Goal: Obtain resource: Obtain resource

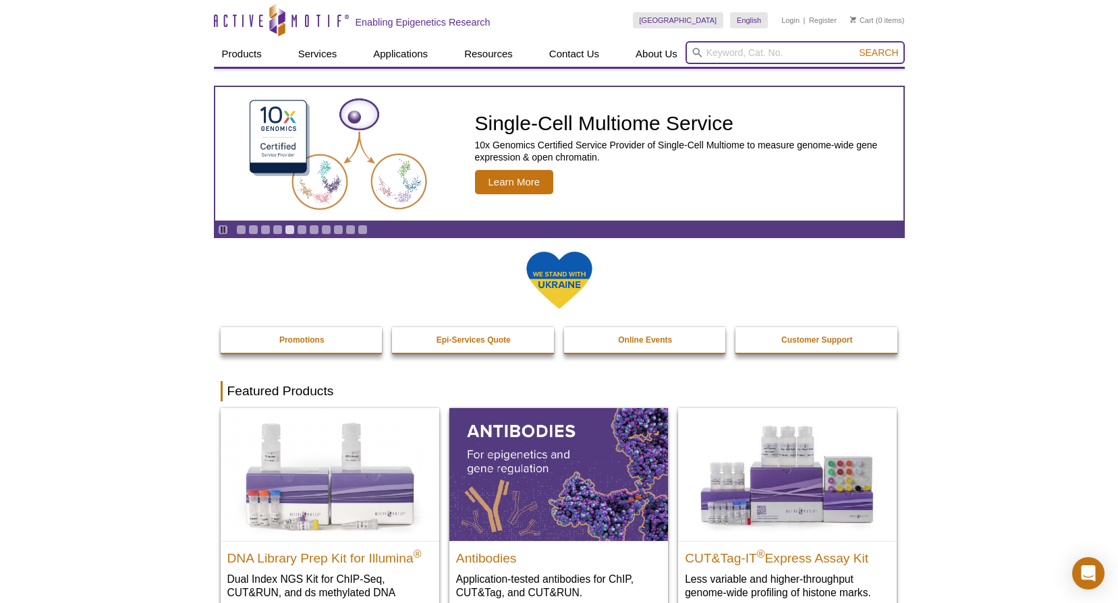
click at [714, 53] on input "search" at bounding box center [794, 52] width 219 height 23
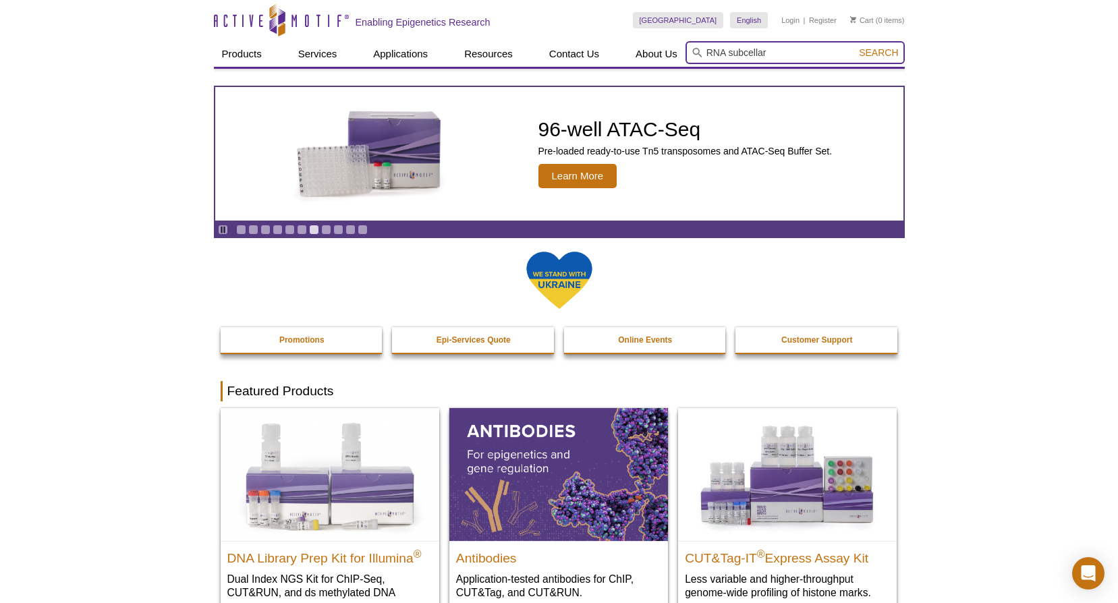
type input "RNA subcellar"
click at [855, 47] on button "Search" at bounding box center [878, 53] width 47 height 12
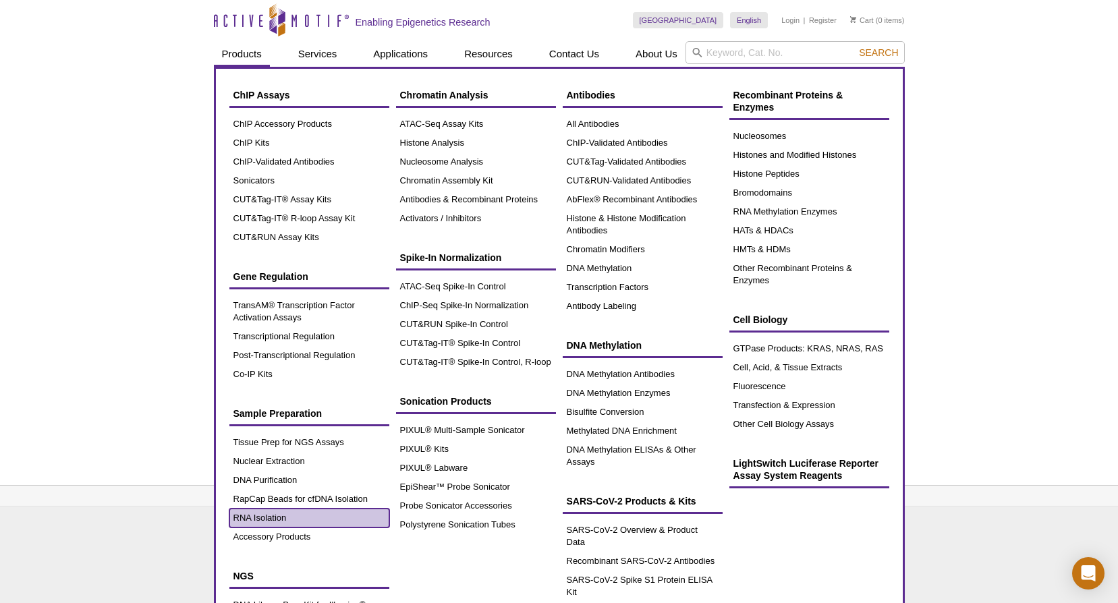
click at [266, 514] on link "RNA Isolation" at bounding box center [309, 518] width 160 height 19
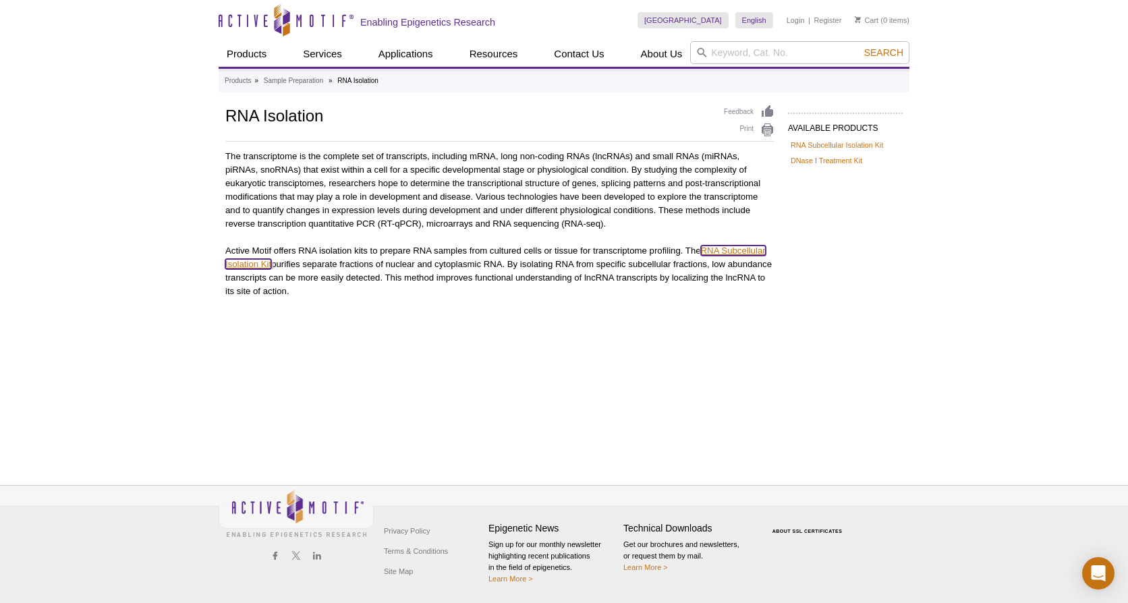
click at [718, 255] on link "RNA Subcellular Isolation Kit" at bounding box center [495, 258] width 540 height 24
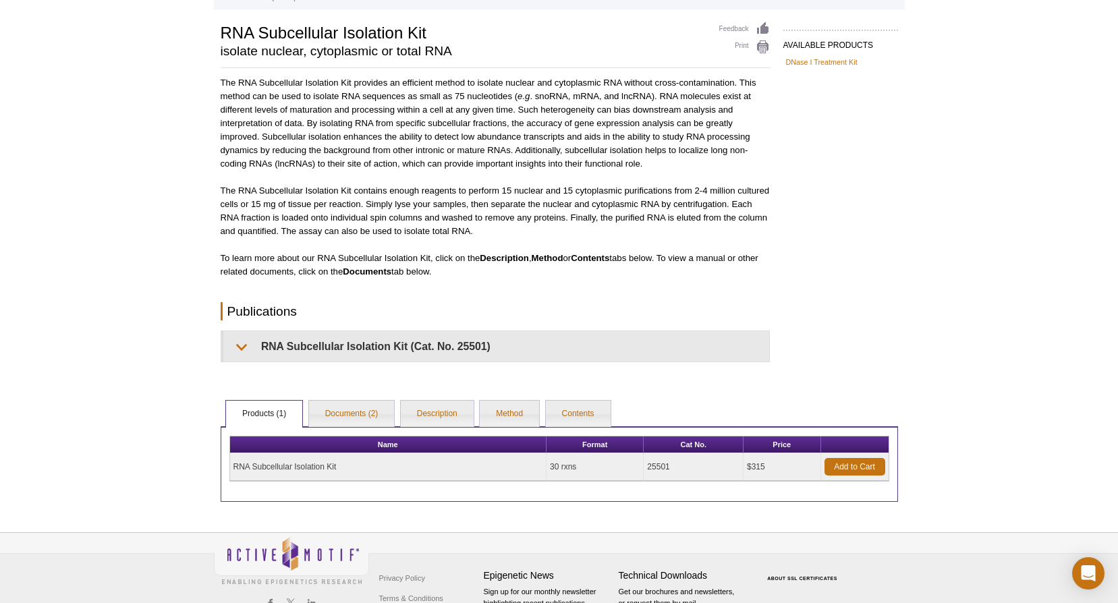
scroll to position [130, 0]
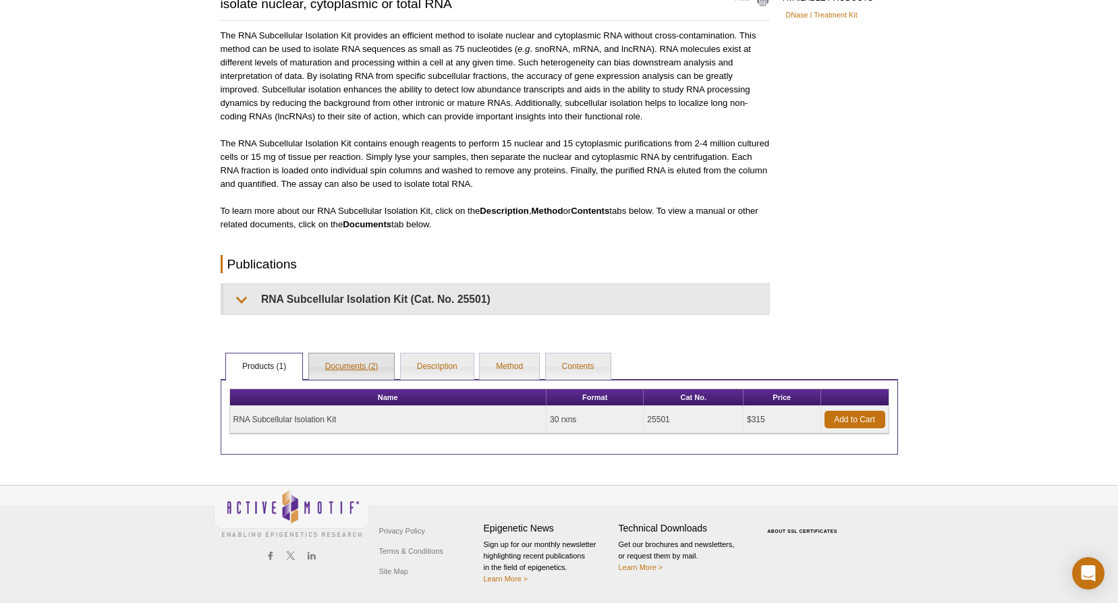
click at [364, 363] on link "Documents (2)" at bounding box center [352, 366] width 86 height 27
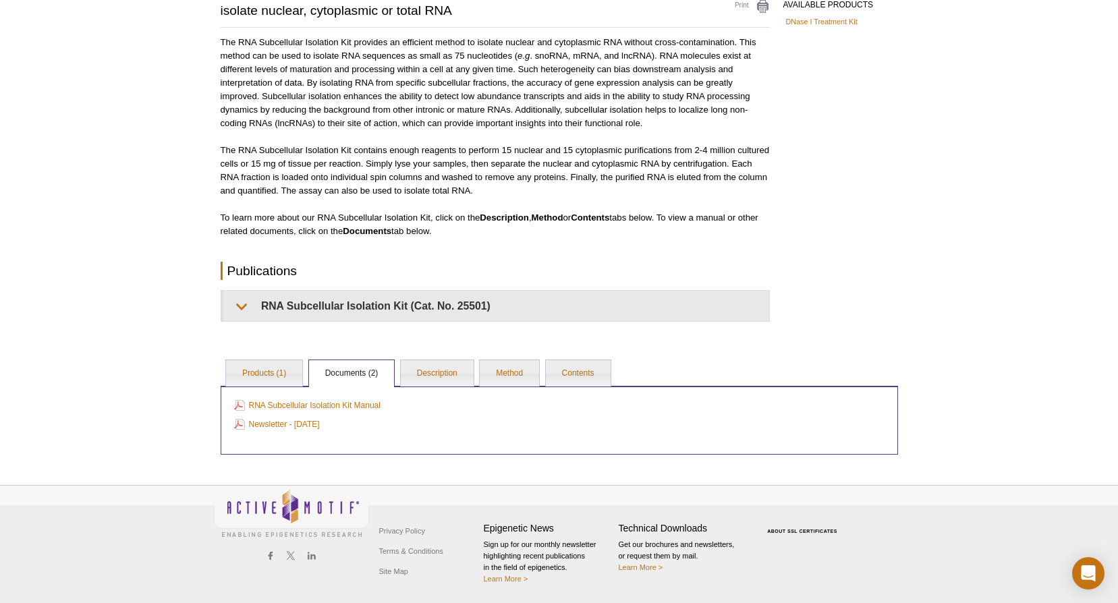
scroll to position [123, 0]
click at [324, 403] on link "RNA Subcellular Isolation Kit Manual" at bounding box center [307, 405] width 146 height 15
